Goal: Navigation & Orientation: Go to known website

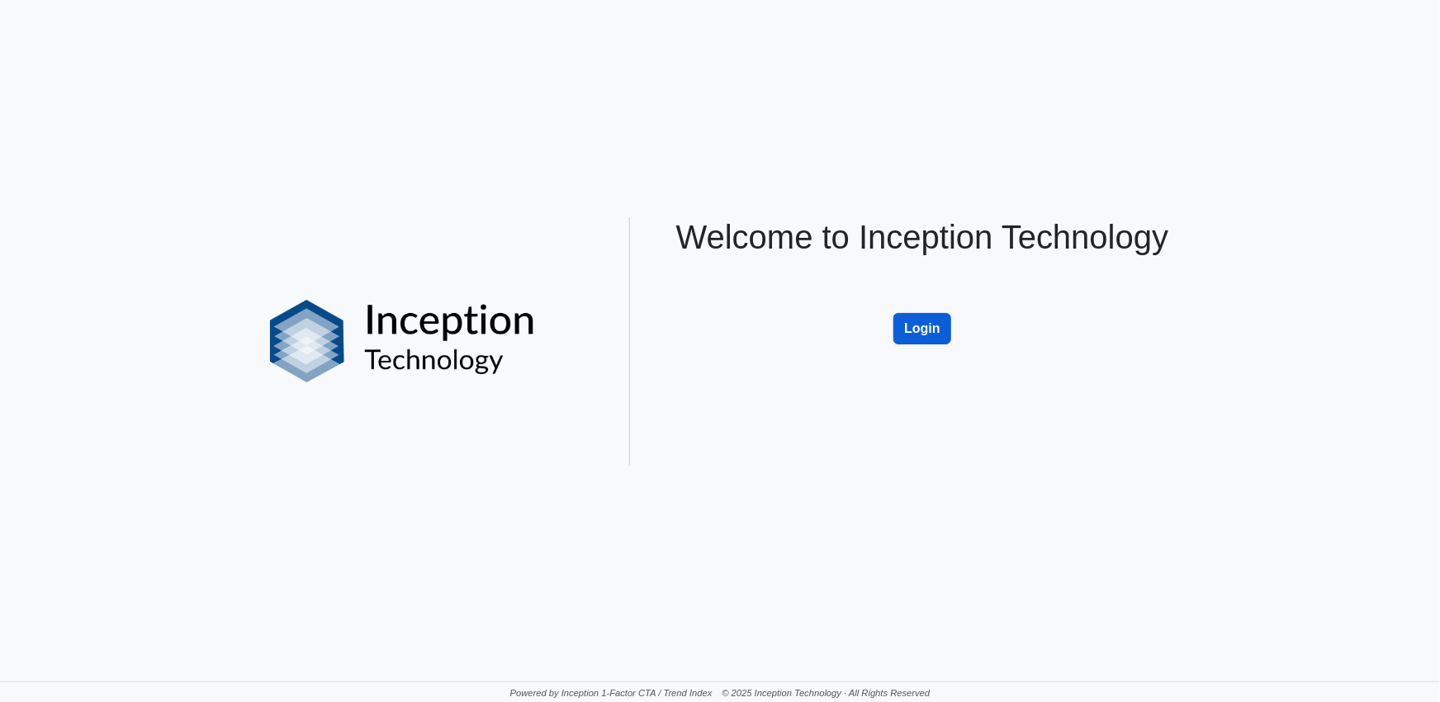
click at [935, 328] on button "Login" at bounding box center [922, 328] width 58 height 31
